Goal: Information Seeking & Learning: Understand process/instructions

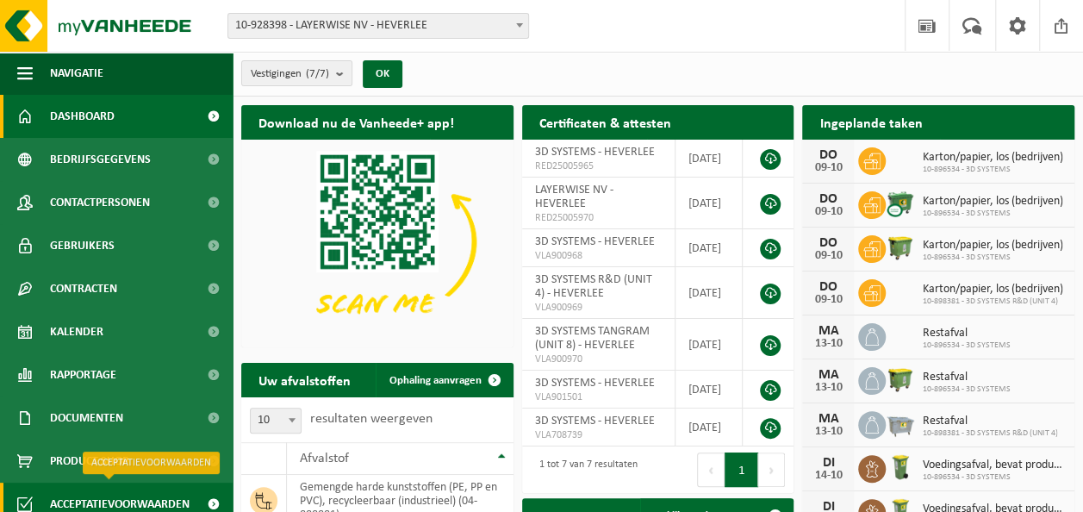
click at [117, 491] on span "Acceptatievoorwaarden" at bounding box center [120, 503] width 140 height 43
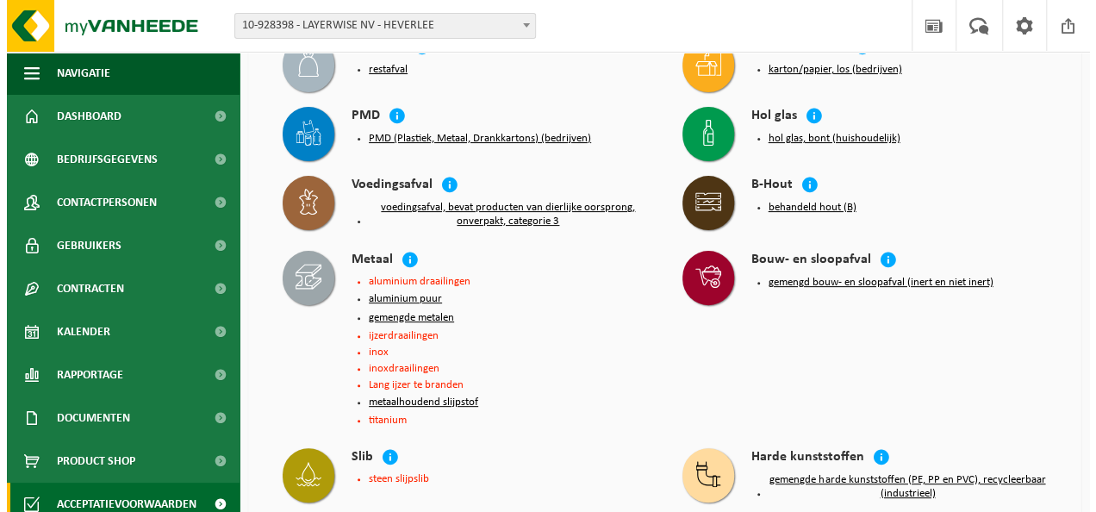
scroll to position [138, 0]
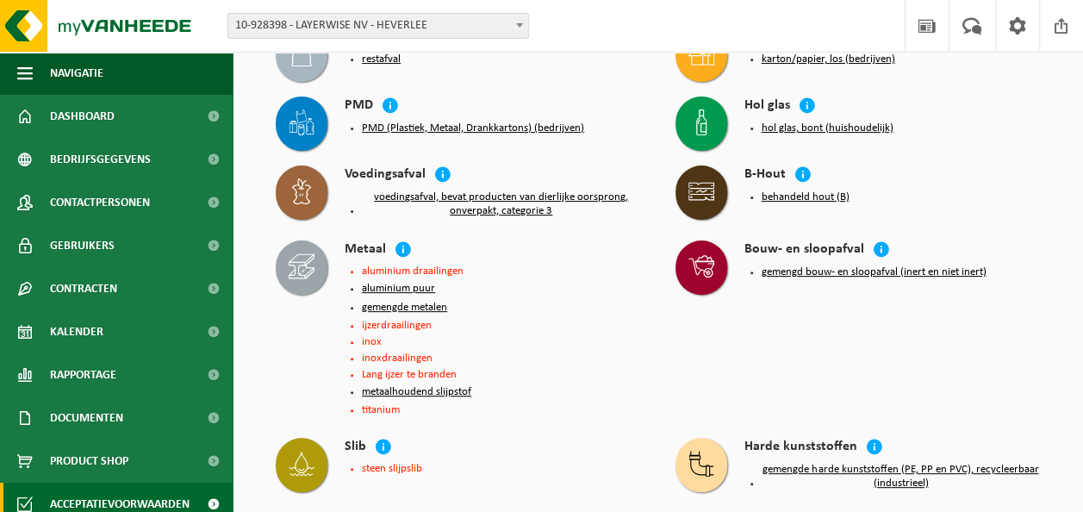
click at [392, 355] on li "inoxdraailingen" at bounding box center [501, 357] width 279 height 11
click at [421, 267] on li "aluminium draailingen" at bounding box center [501, 270] width 279 height 11
click at [404, 325] on li "ijzerdraailingen" at bounding box center [501, 325] width 279 height 11
click at [395, 352] on li "inoxdraailingen" at bounding box center [501, 357] width 279 height 11
click at [405, 304] on button "gemengde metalen" at bounding box center [404, 308] width 85 height 14
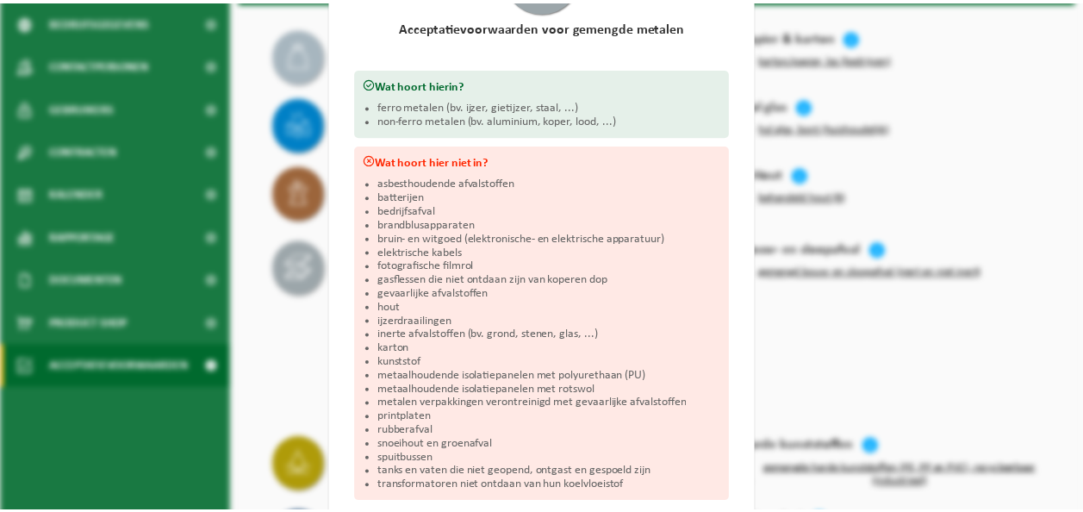
scroll to position [238, 0]
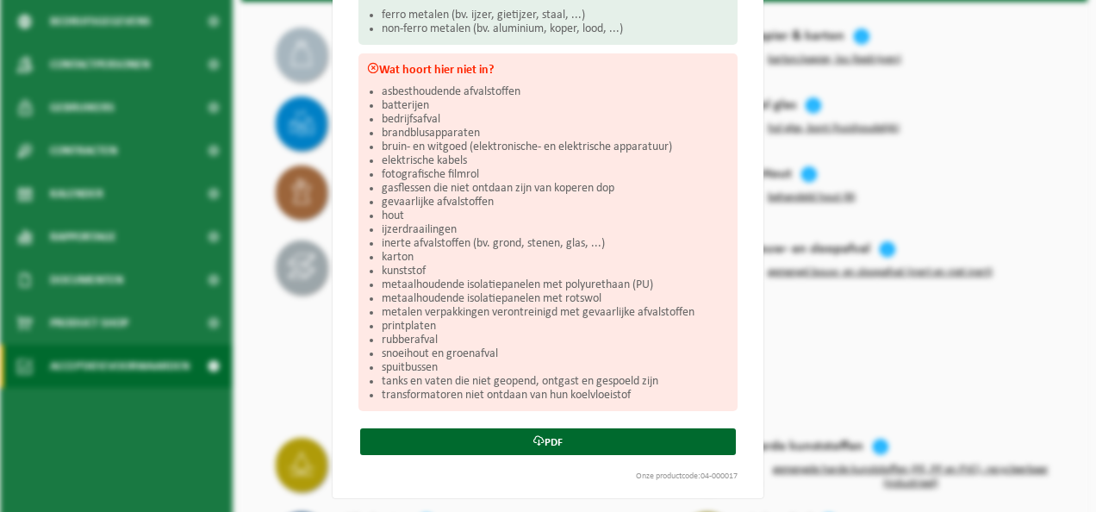
click at [874, 376] on div "Gemengde metalen Sluiten Acceptatievoorwaarden voor gemengde metalen Wat hoort …" at bounding box center [548, 256] width 1096 height 512
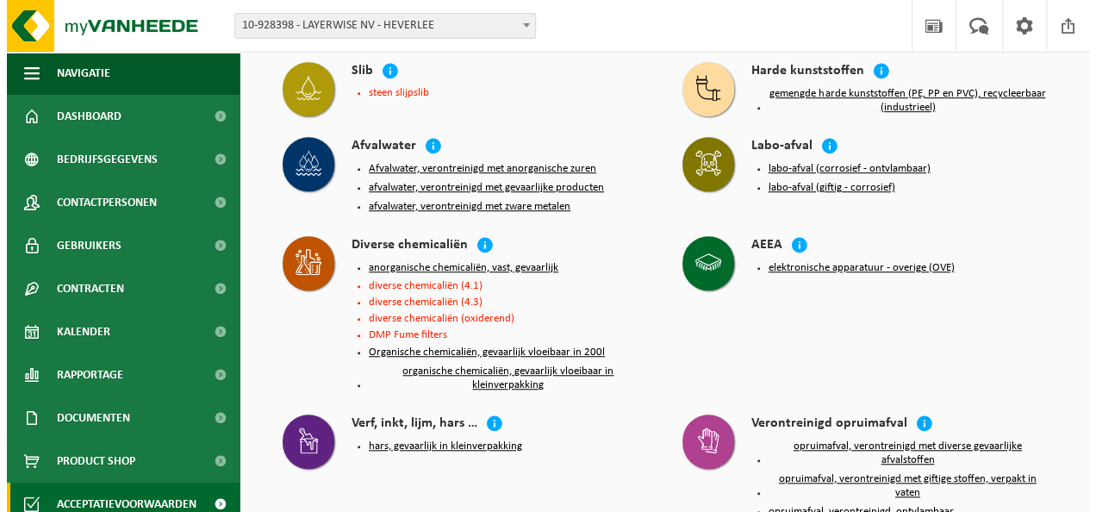
scroll to position [517, 0]
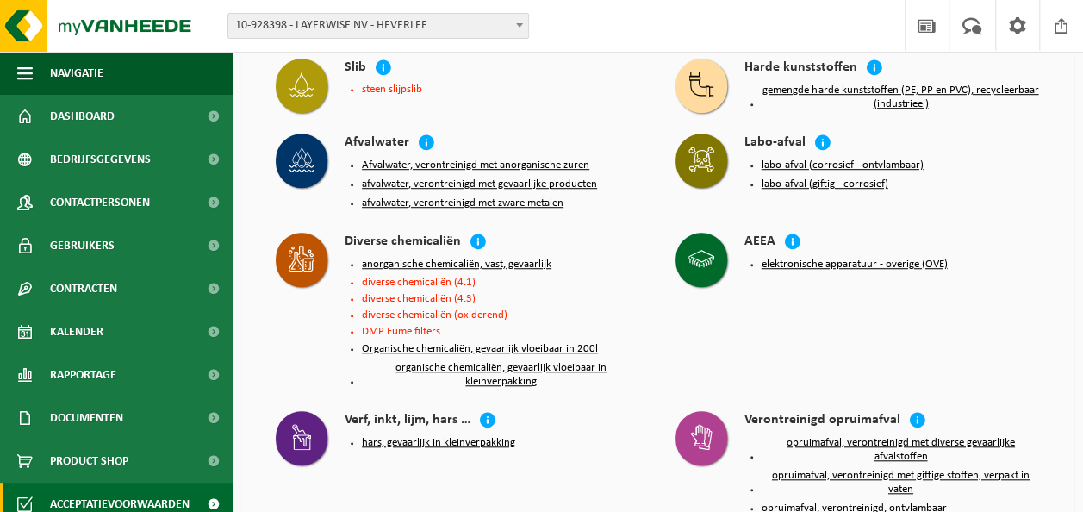
click at [572, 345] on button "Organische chemicaliën, gevaarlijk vloeibaar in 200l" at bounding box center [480, 349] width 236 height 14
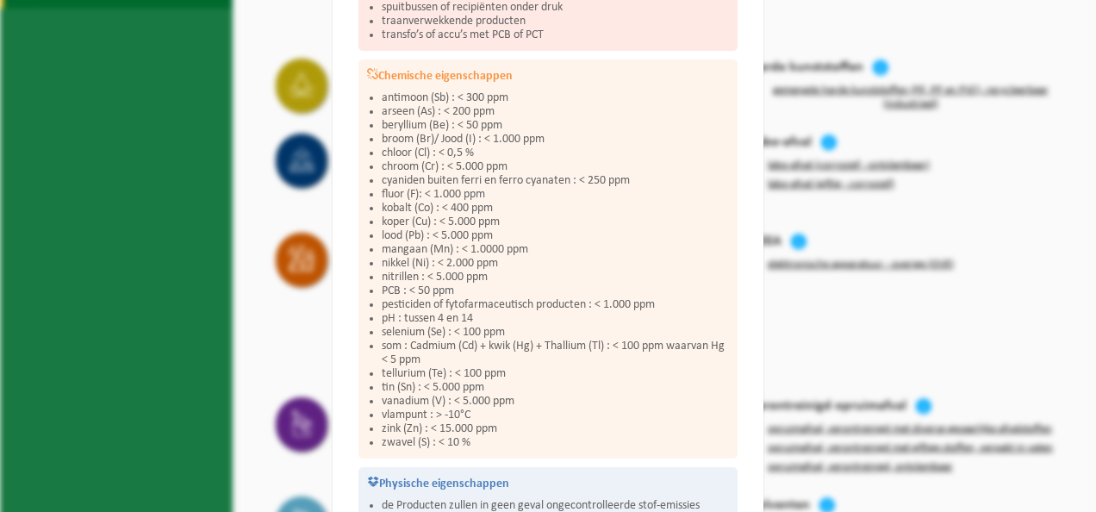
scroll to position [552, 0]
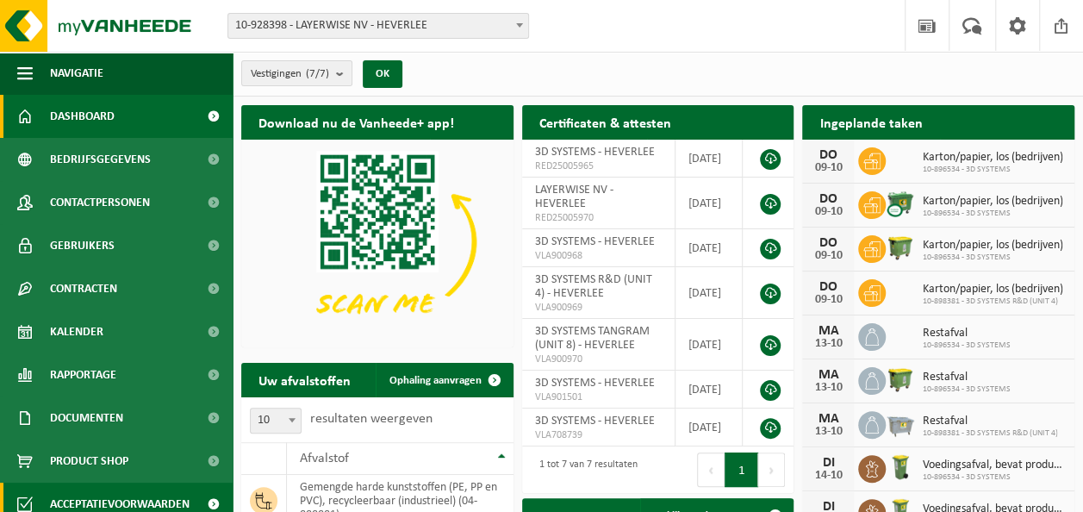
click at [143, 506] on span "Acceptatievoorwaarden" at bounding box center [120, 503] width 140 height 43
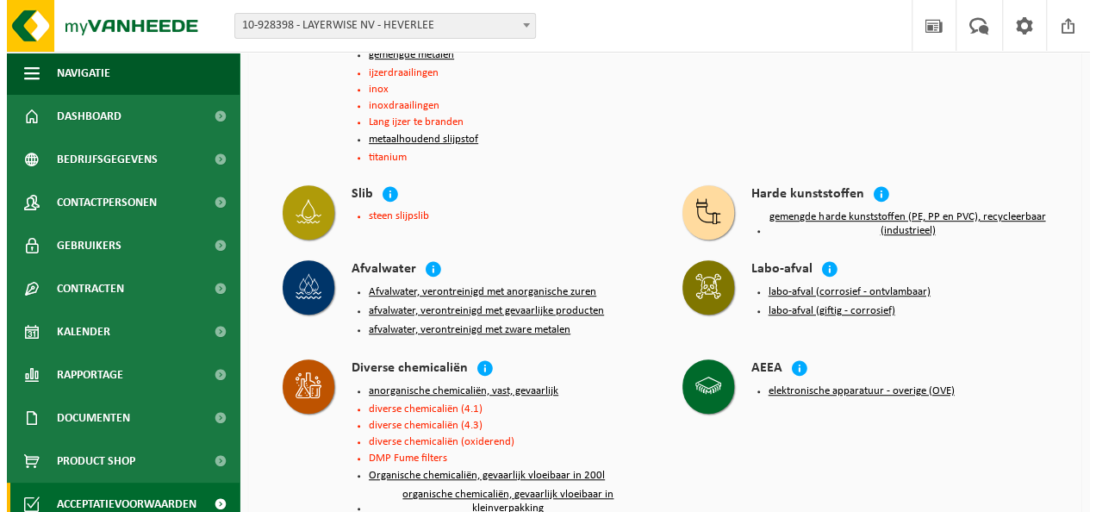
scroll to position [484, 0]
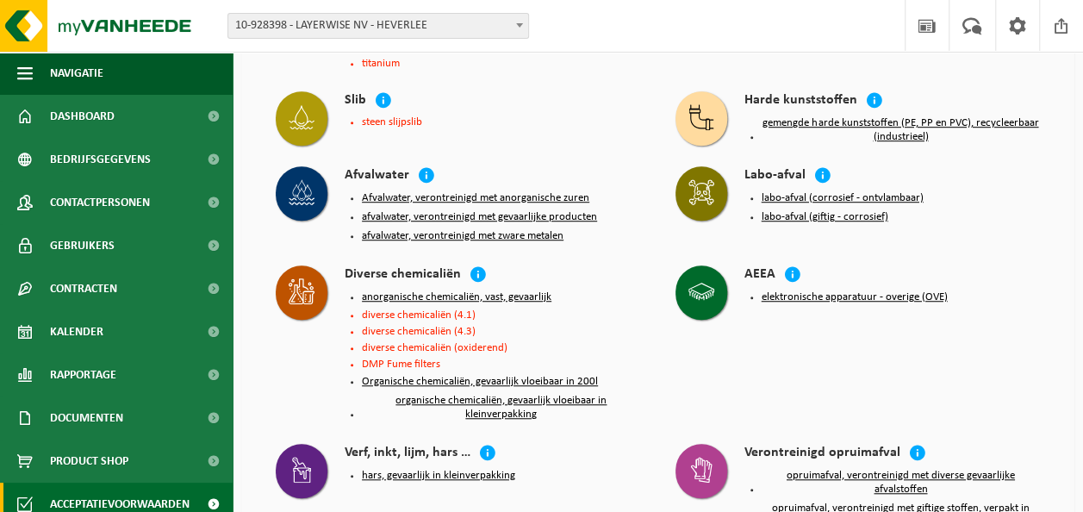
click at [446, 395] on button "organische chemicaliën, gevaarlijk vloeibaar in kleinverpakking" at bounding box center [501, 408] width 279 height 28
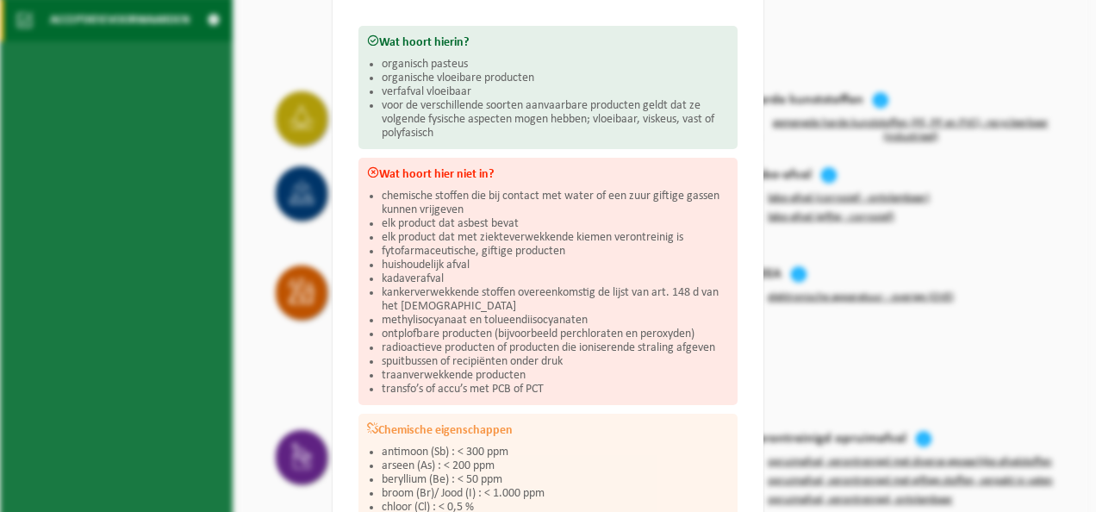
scroll to position [208, 0]
